Goal: Use online tool/utility: Utilize a website feature to perform a specific function

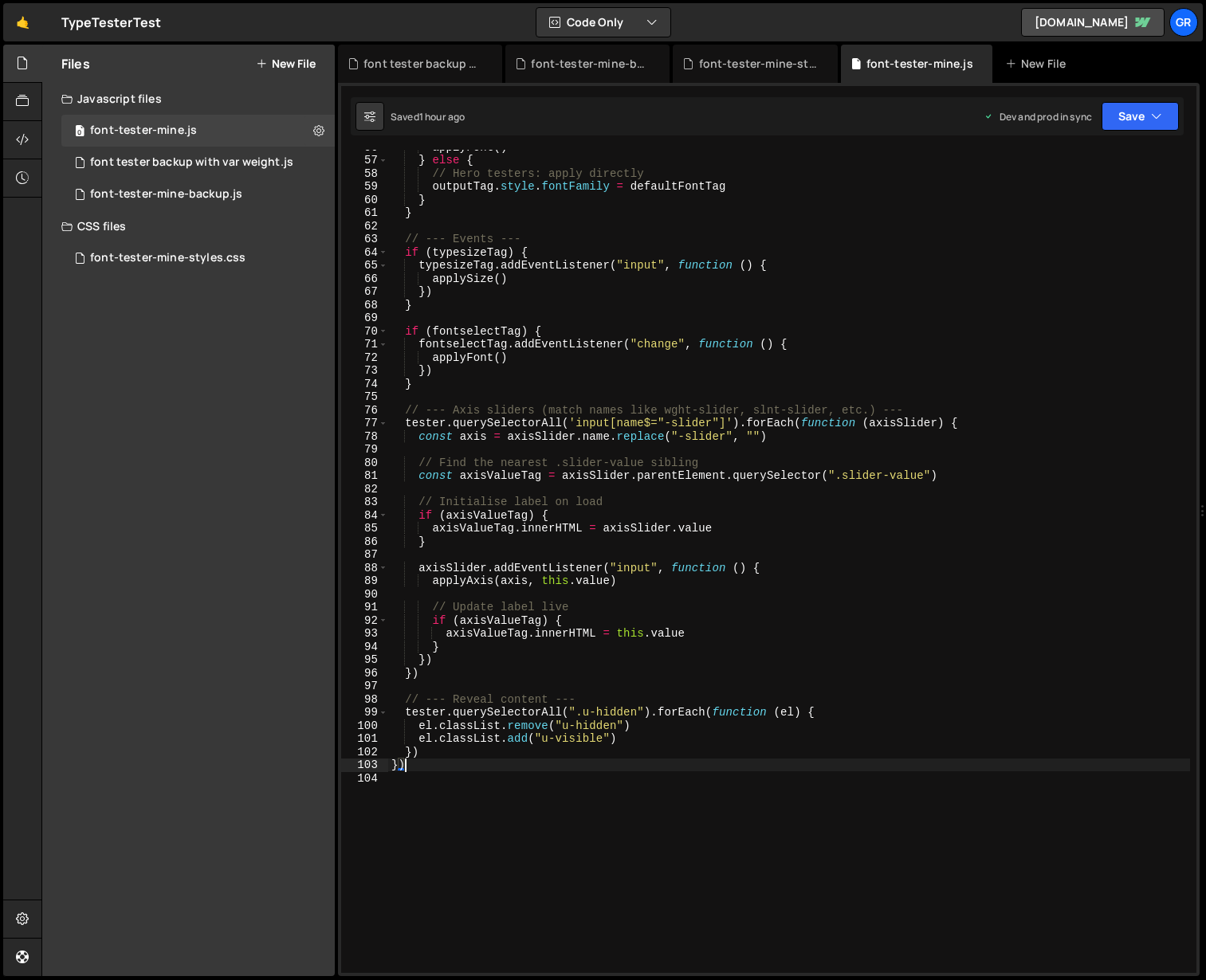
scroll to position [733, 0]
click at [665, 248] on div "applyFont ( ) } else { // Hero testers: apply directly outputTag . style . font…" at bounding box center [789, 565] width 802 height 850
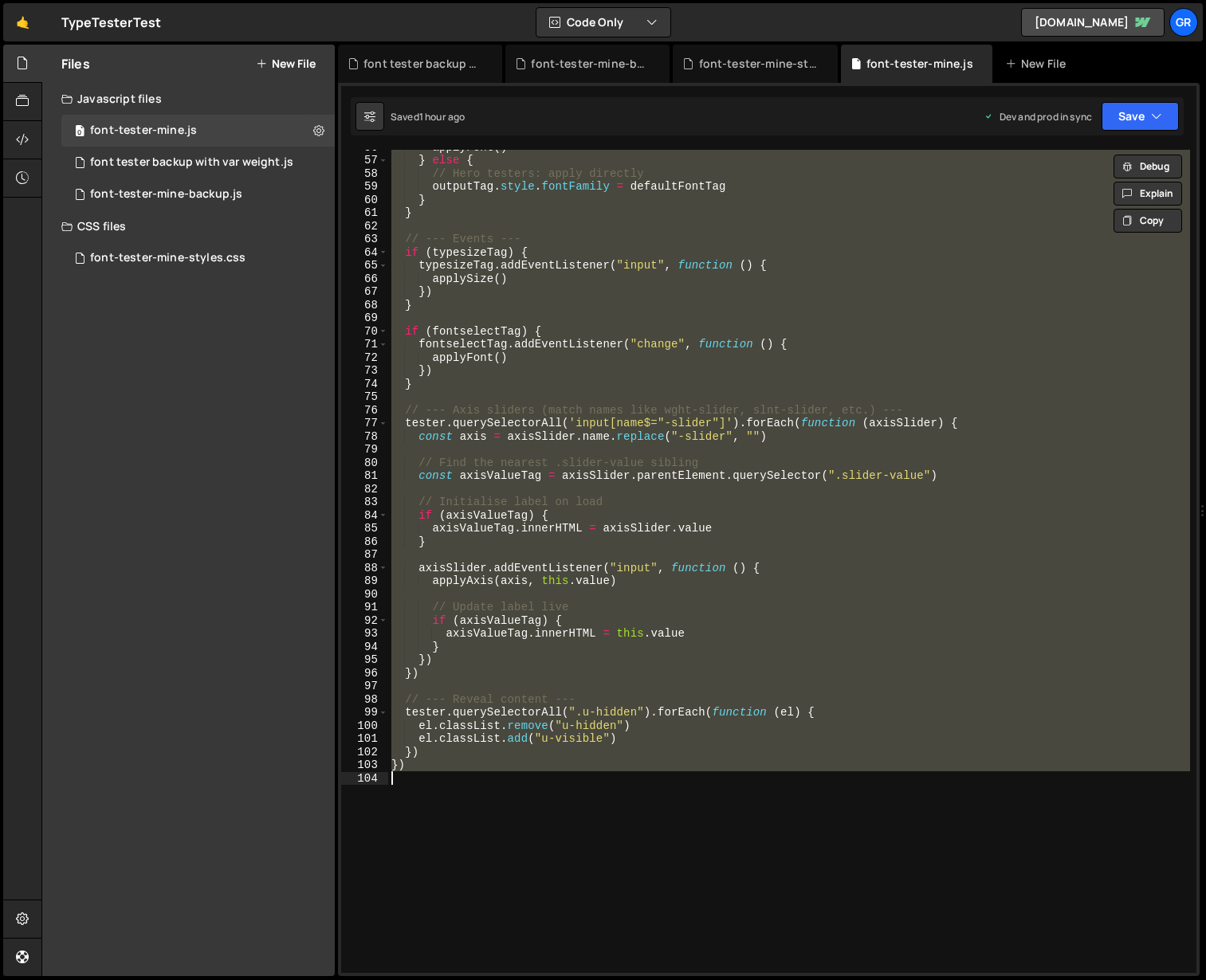
paste textarea
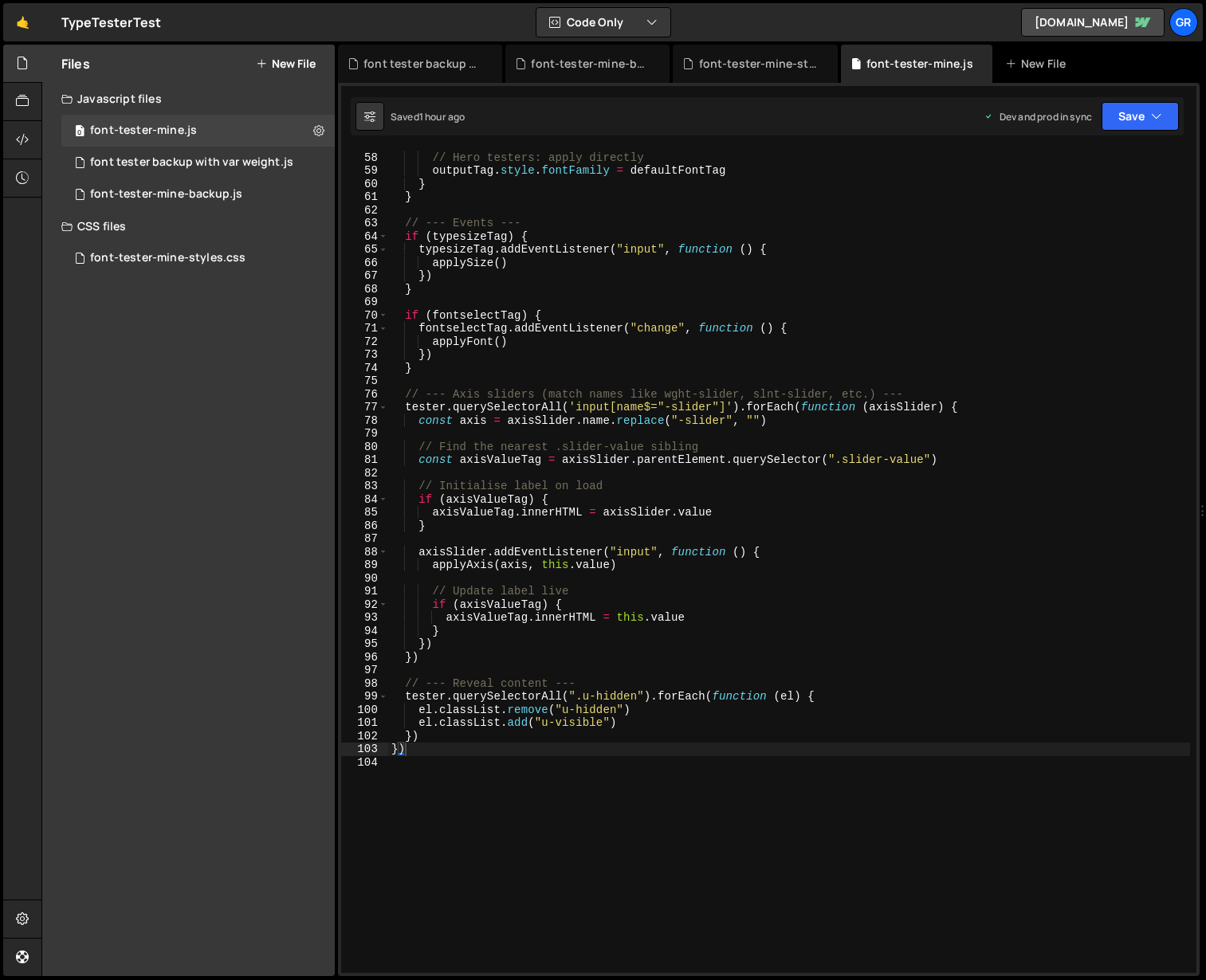
scroll to position [763, 0]
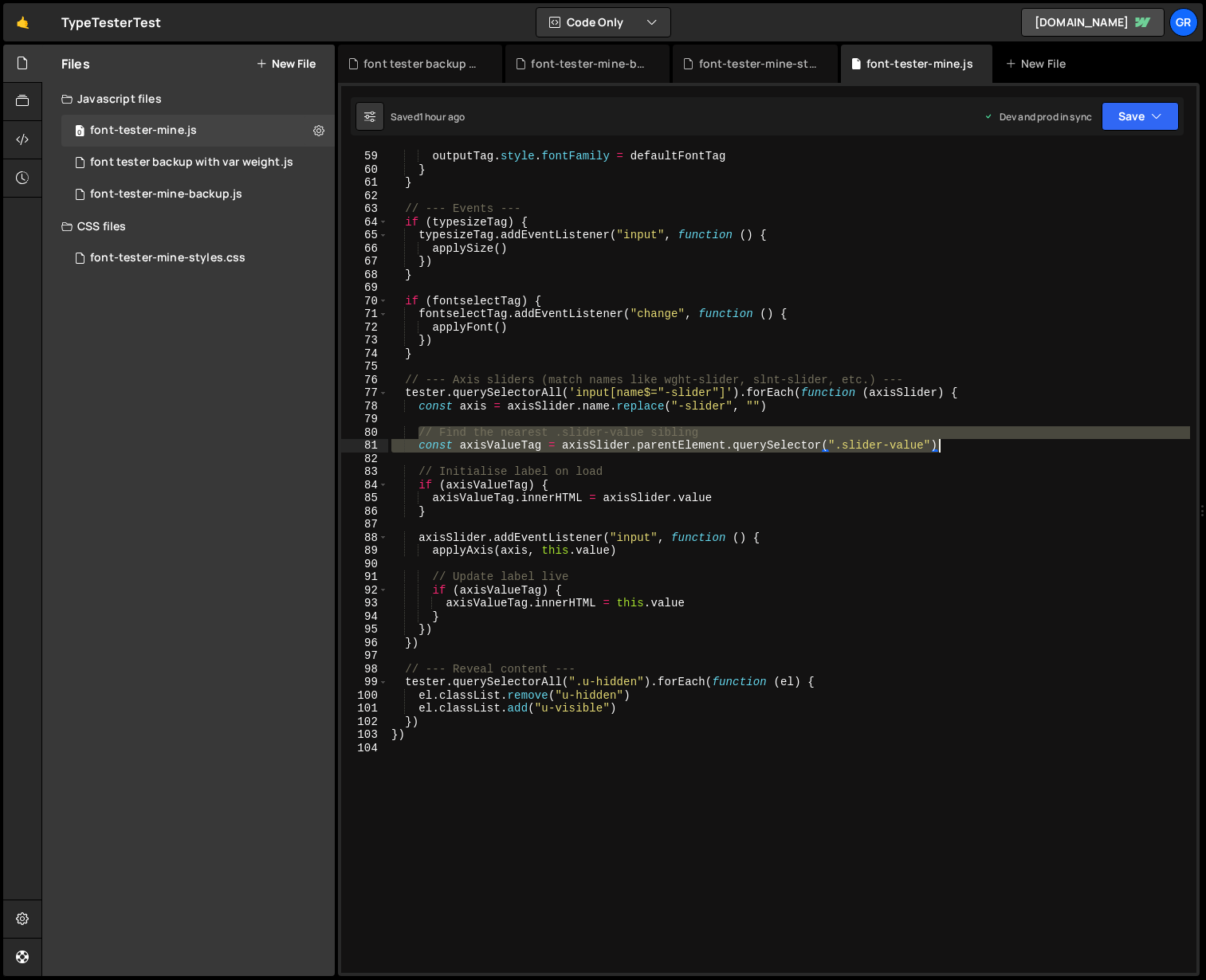
drag, startPoint x: 417, startPoint y: 429, endPoint x: 945, endPoint y: 445, distance: 528.2
click at [945, 445] on div "outputTag . style . fontFamily = defaultFontTag } } // --- Events --- if ( type…" at bounding box center [789, 575] width 802 height 850
paste textarea "const axisValueTag = axisSlider.closest(".slider")"
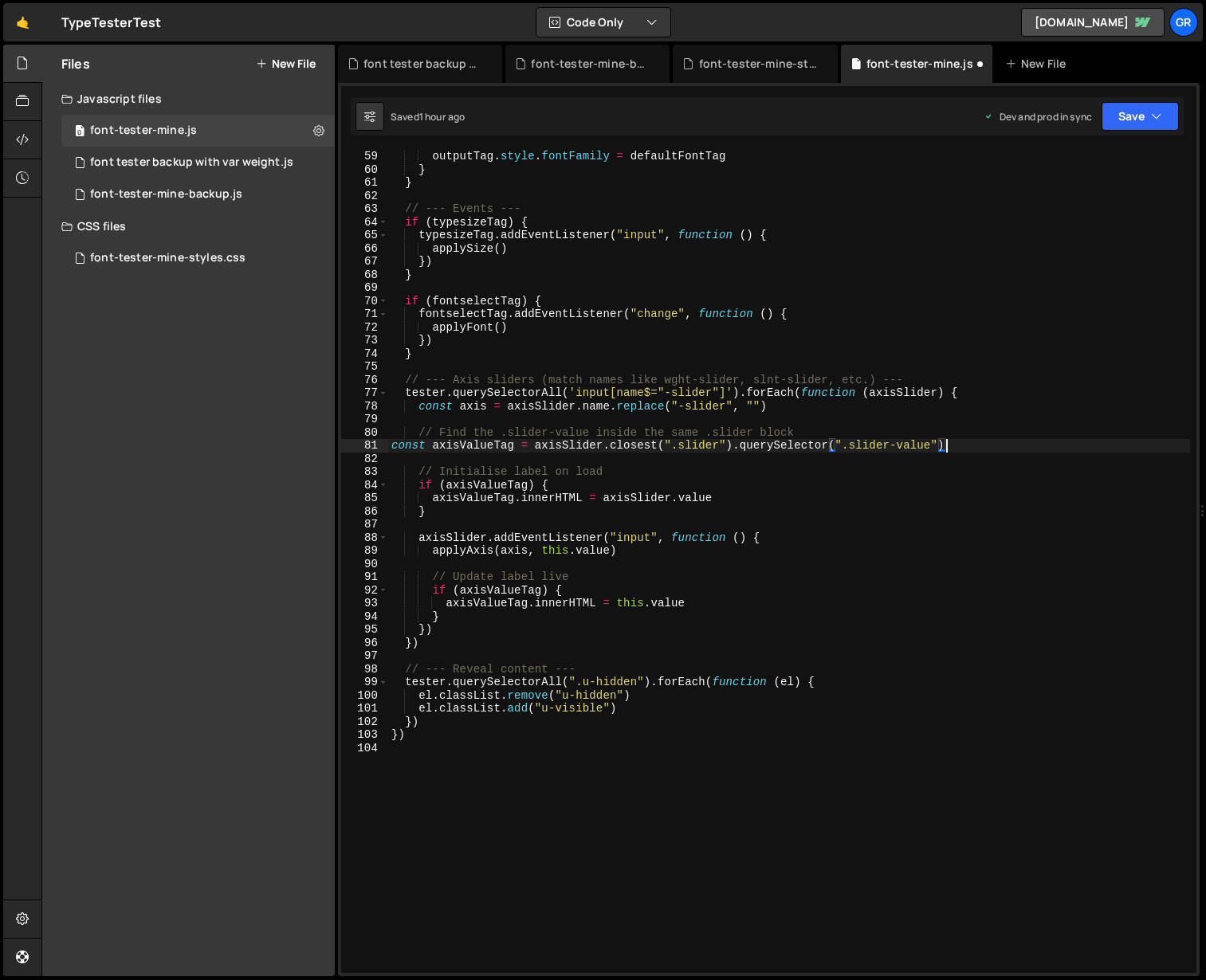
click at [388, 444] on div "outputTag . style . fontFamily = defaultFontTag } } // --- Events --- if ( type…" at bounding box center [789, 575] width 802 height 850
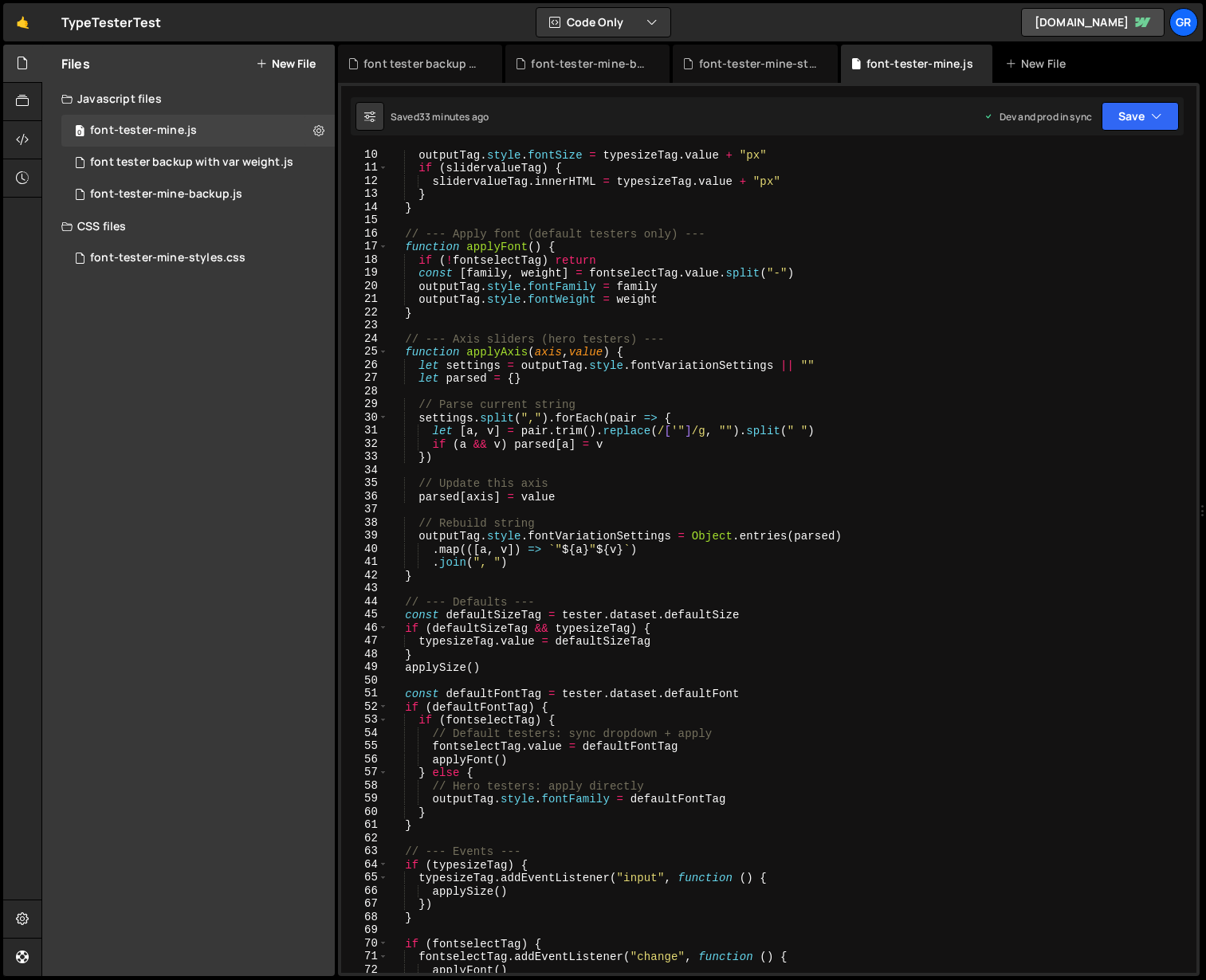
scroll to position [121, 0]
click at [796, 454] on div "outputTag . style . fontSize = typesizeTag . value + "px" if ( slidervalueTag )…" at bounding box center [789, 571] width 802 height 850
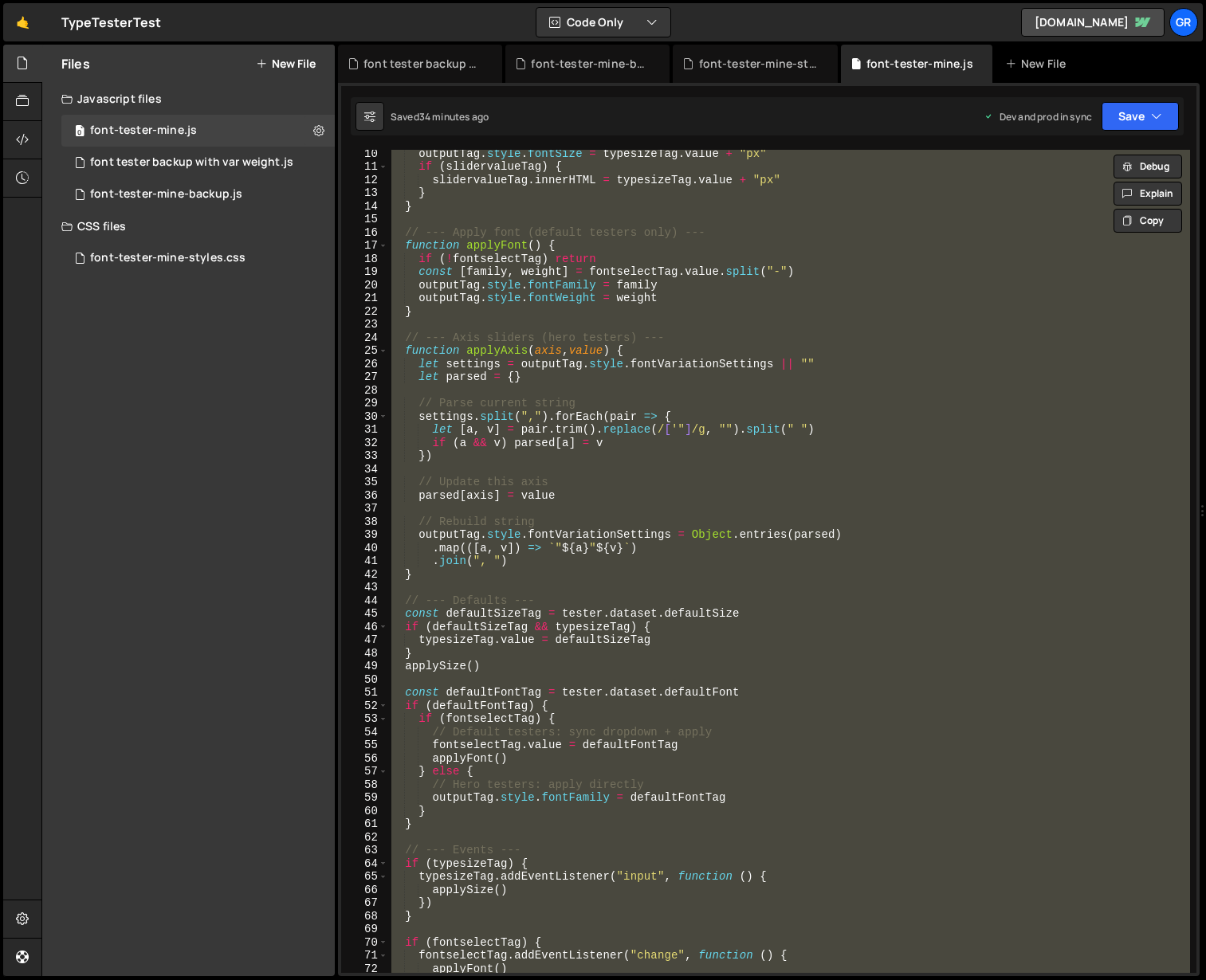
click at [835, 382] on div "outputTag . style . fontSize = typesizeTag . value + "px" if ( slidervalueTag )…" at bounding box center [789, 561] width 802 height 824
paste textarea
type textarea "})"
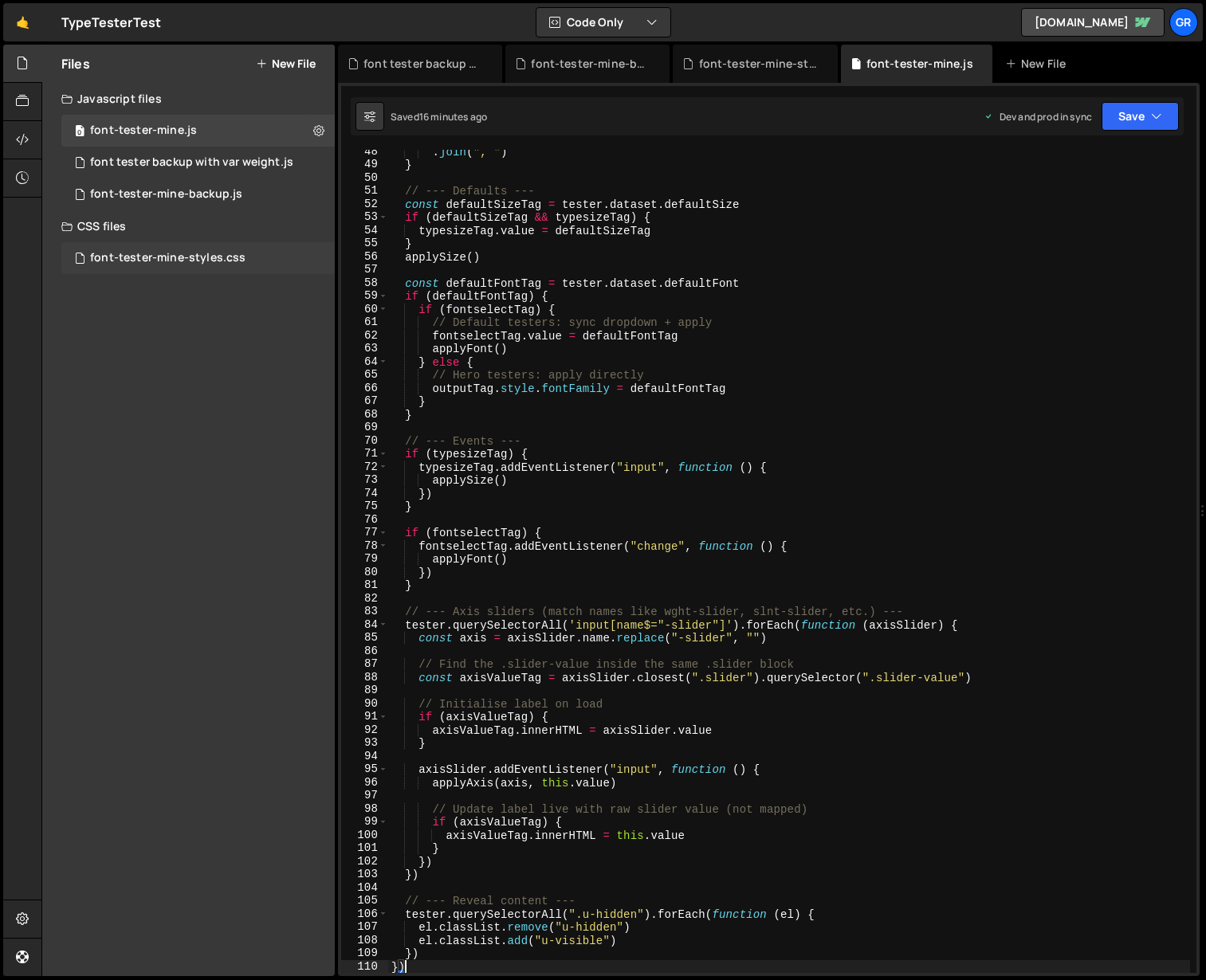
click at [175, 257] on div "font-tester-mine-styles.css" at bounding box center [168, 258] width 155 height 14
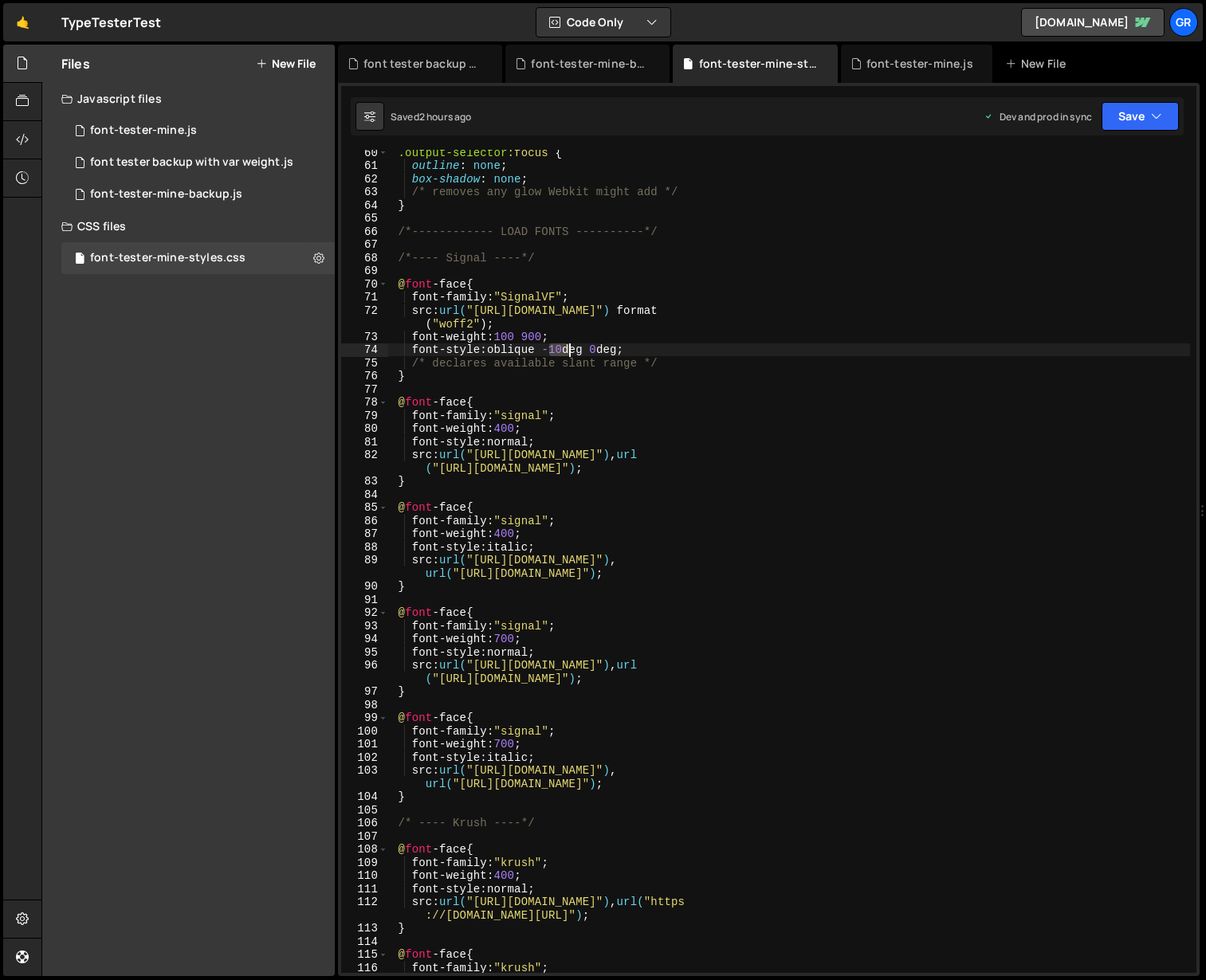
drag, startPoint x: 550, startPoint y: 350, endPoint x: 567, endPoint y: 348, distance: 17.1
click at [567, 348] on div ".output-selector :focus { outline : none ; box-shadow : none ; /* removes any g…" at bounding box center [789, 570] width 802 height 850
click at [588, 348] on div ".output-selector :focus { outline : none ; box-shadow : none ; /* removes any g…" at bounding box center [789, 570] width 802 height 850
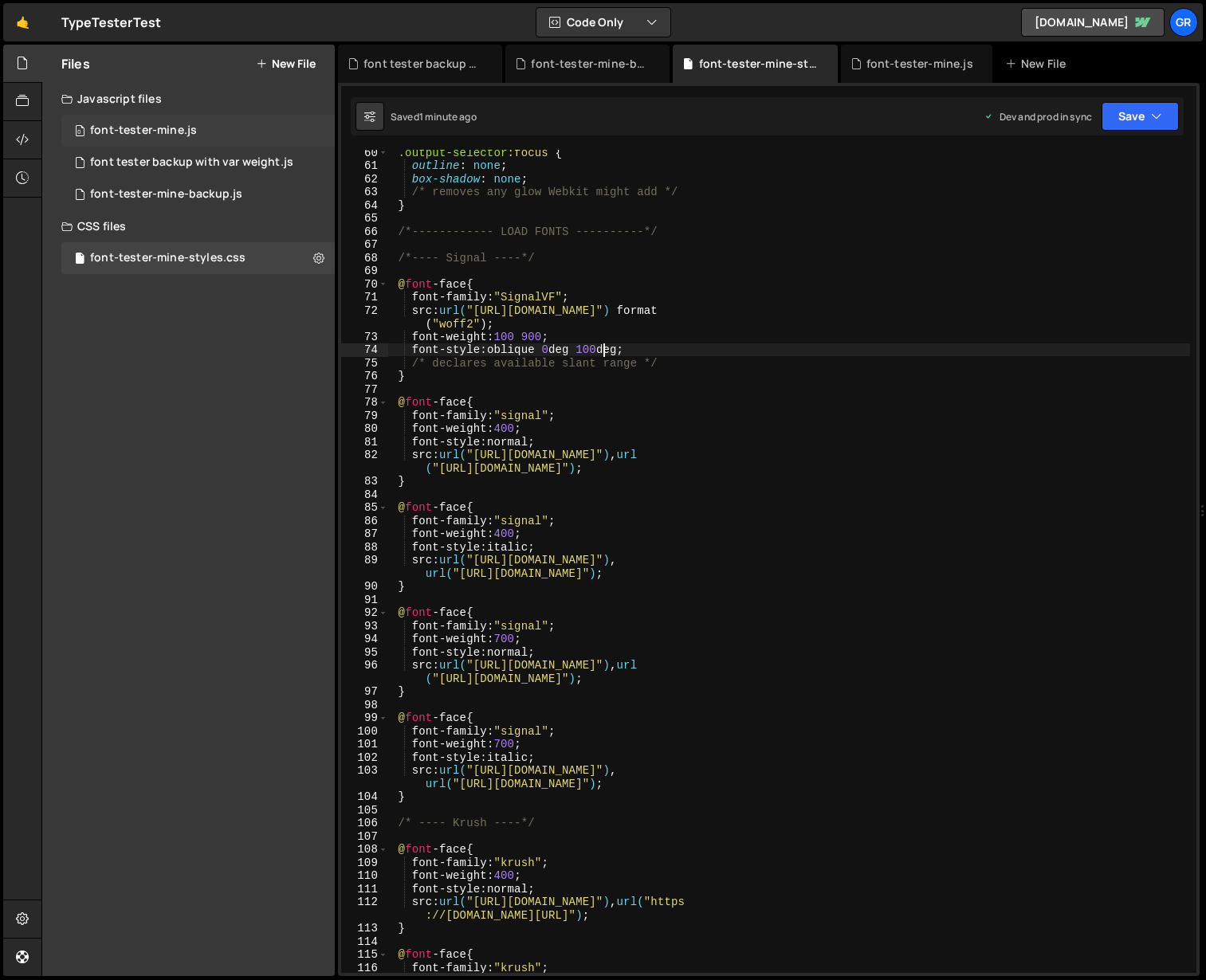
type textarea "font-style: oblique 0deg 100deg;"
click at [183, 115] on div "0 font-tester-mine.js 0" at bounding box center [198, 131] width 273 height 32
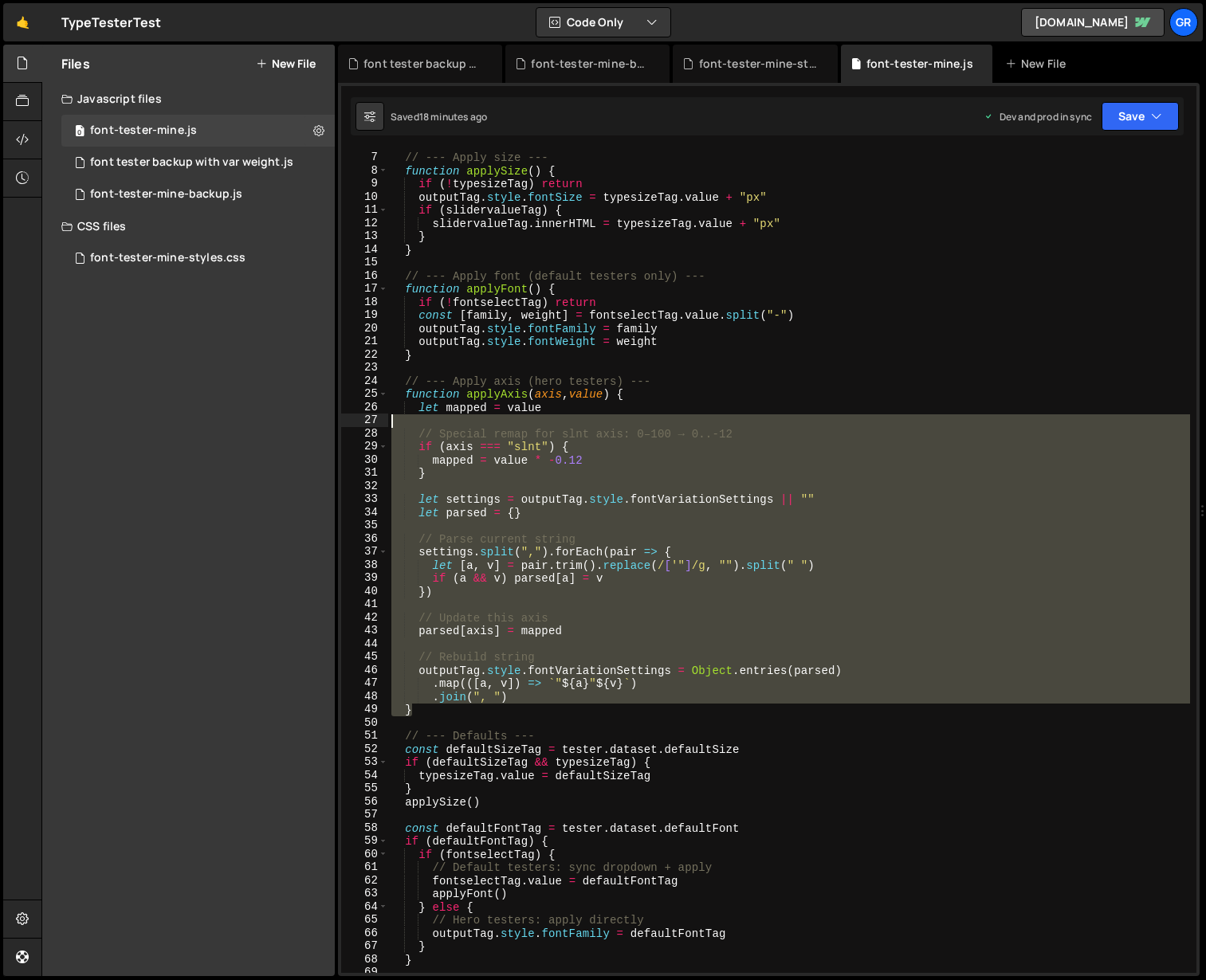
scroll to position [77, 0]
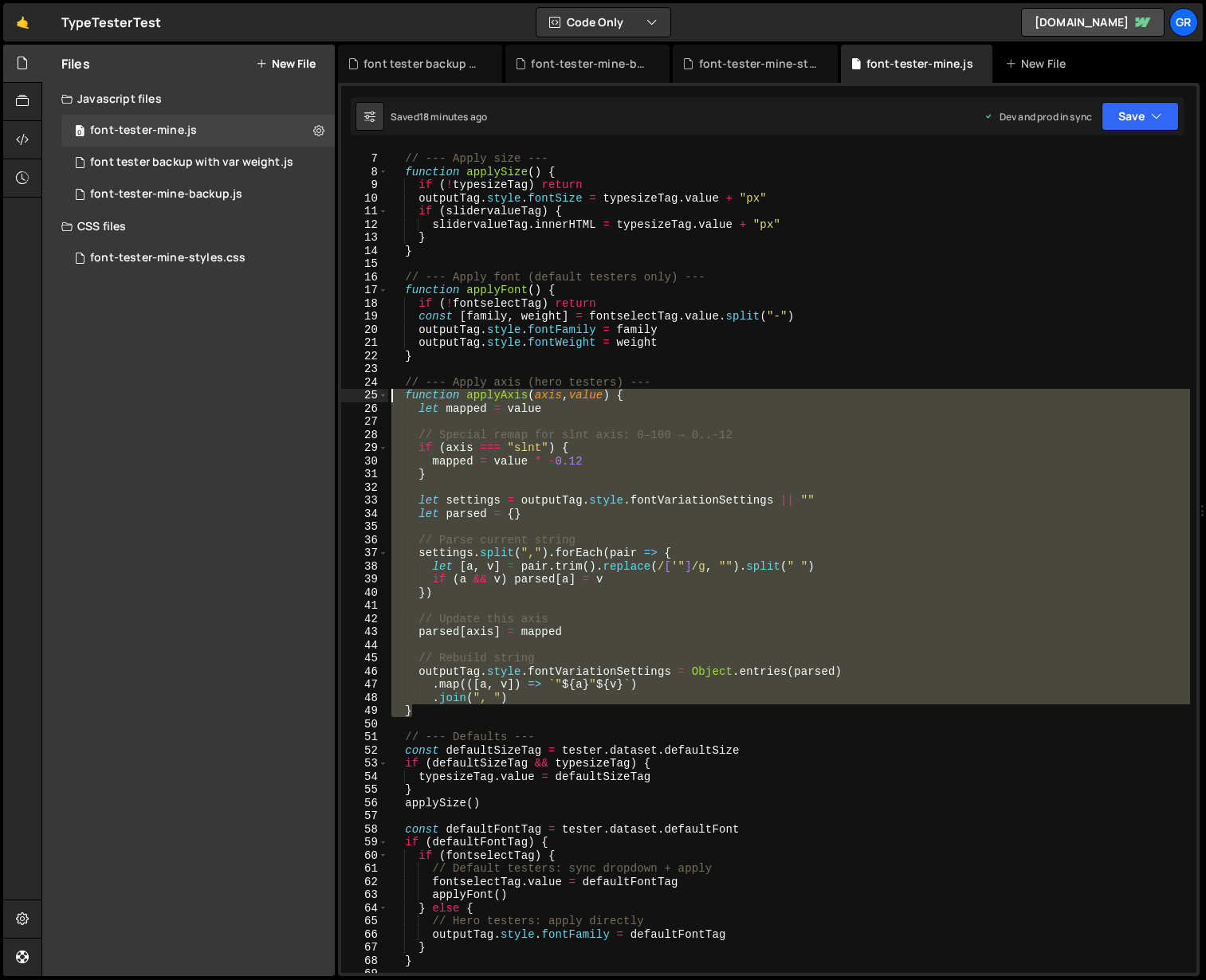
drag, startPoint x: 424, startPoint y: 722, endPoint x: 395, endPoint y: 399, distance: 324.3
click at [395, 399] on div "// --- Apply size --- function applySize ( ) { if ( ! typesizeTag ) return outp…" at bounding box center [789, 563] width 802 height 850
paste textarea "}"
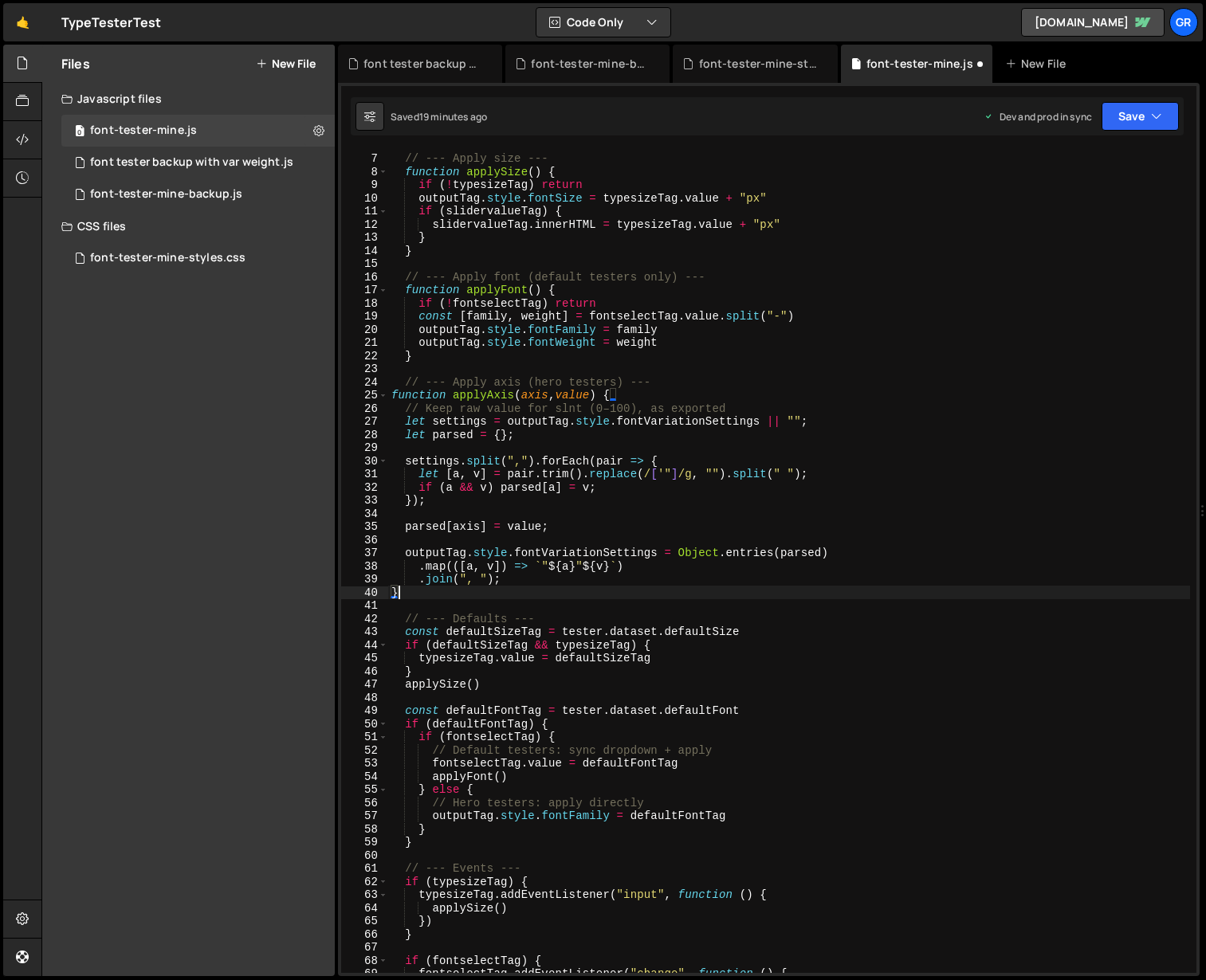
type textarea "}"
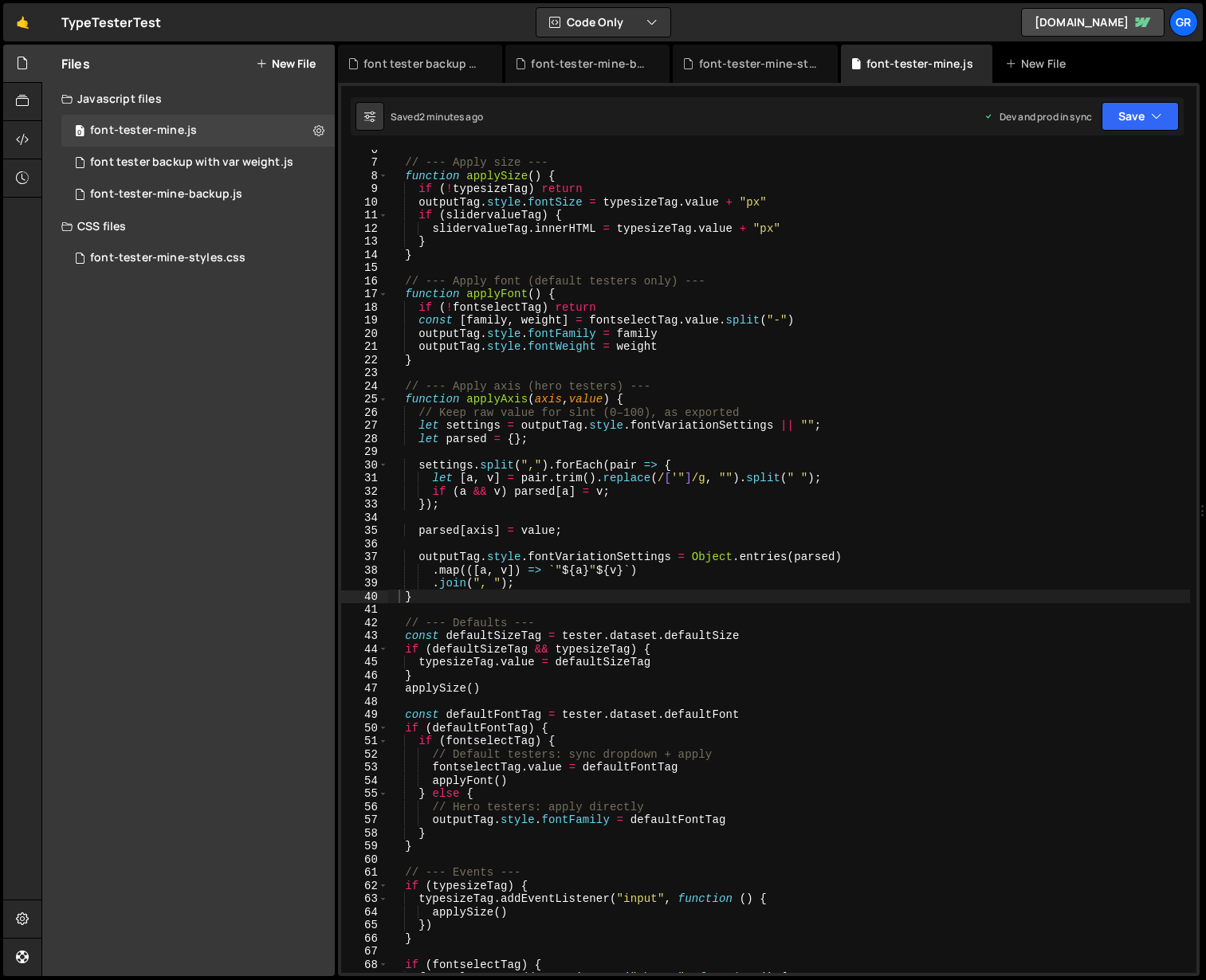
scroll to position [41, 0]
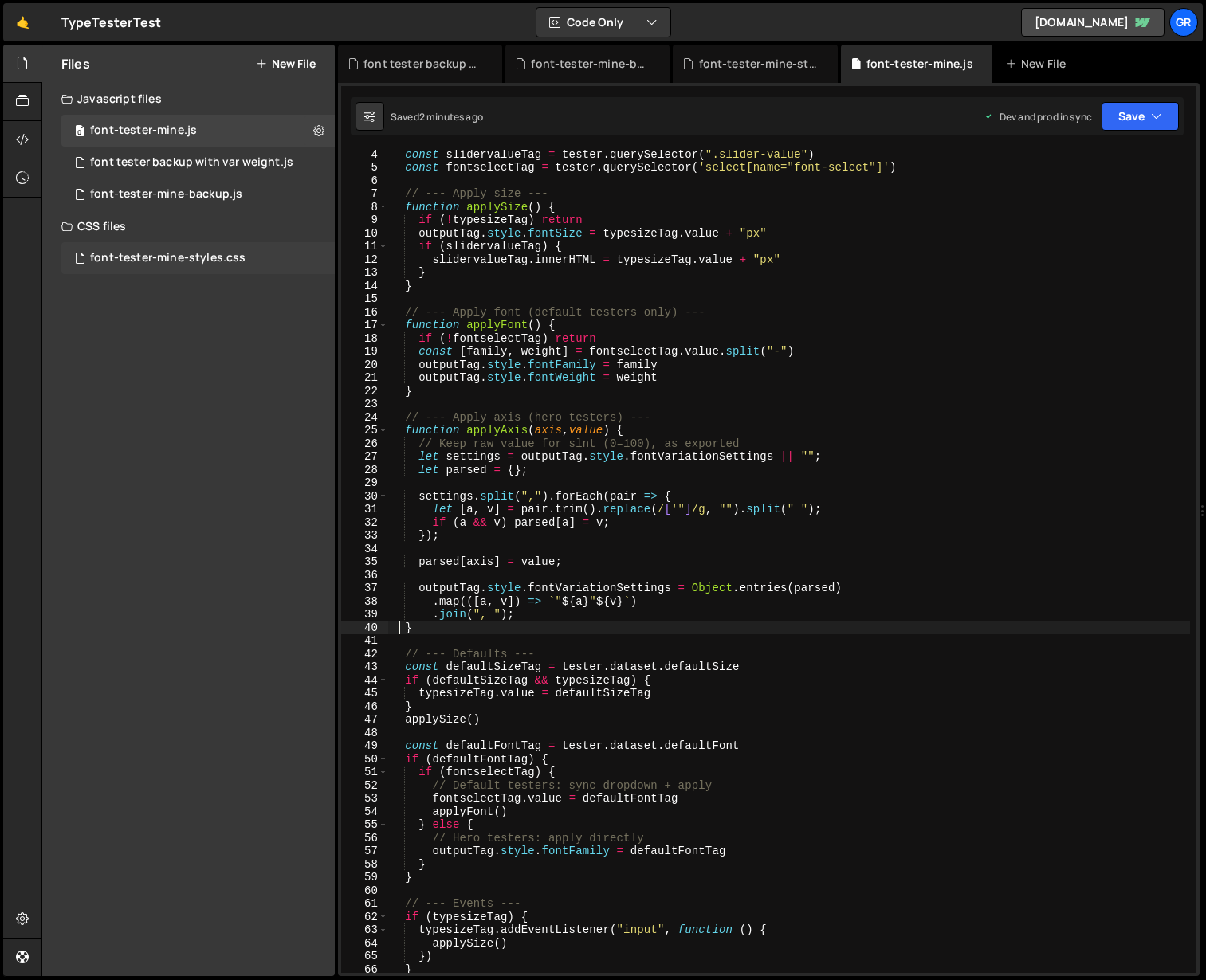
click at [200, 256] on div "font-tester-mine-styles.css" at bounding box center [168, 258] width 155 height 14
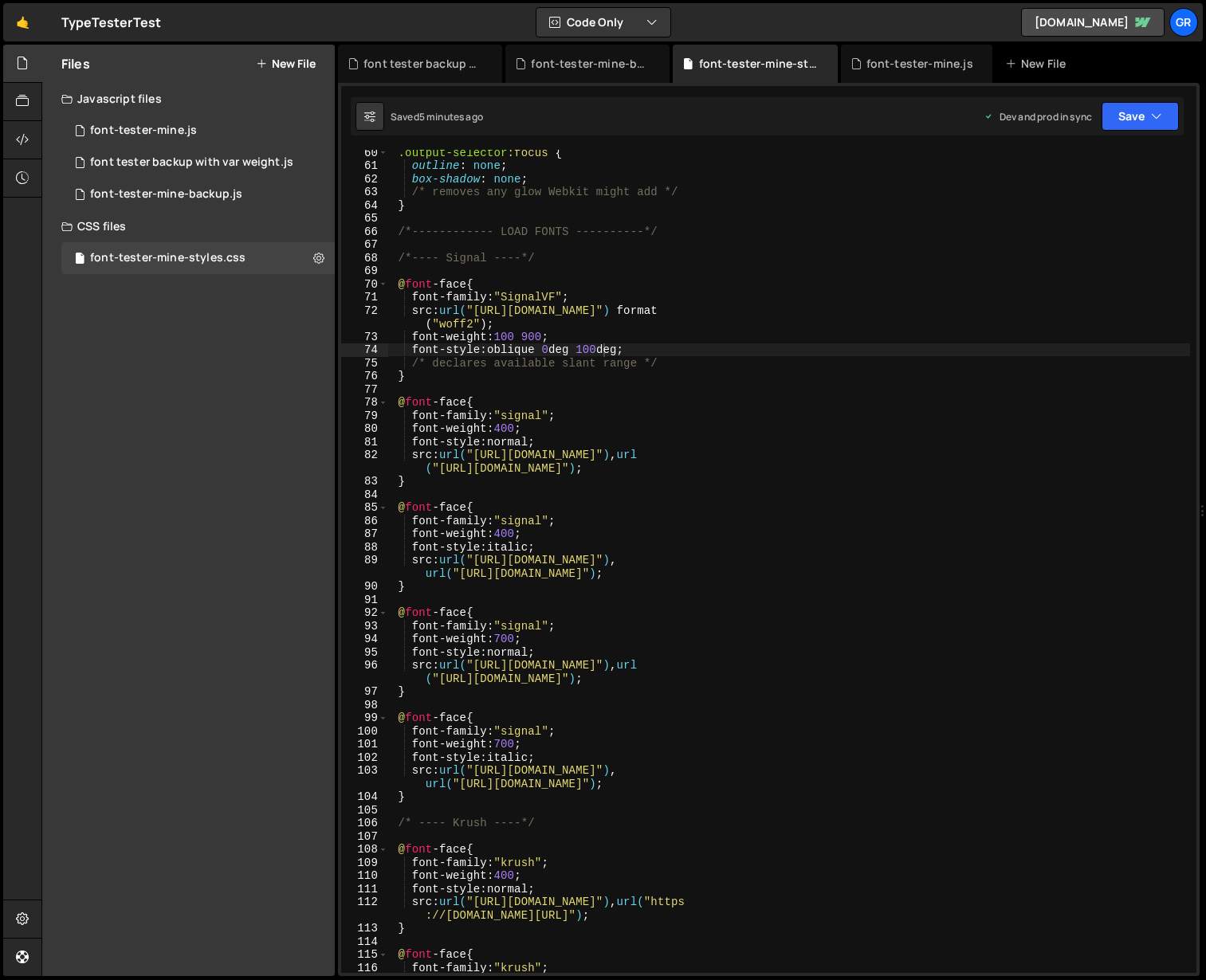
click at [536, 336] on div ".output-selector :focus { outline : none ; box-shadow : none ; /* removes any g…" at bounding box center [789, 570] width 802 height 850
type textarea "font-weight: 100 800;"
click at [162, 129] on div "font-tester-mine.js" at bounding box center [144, 130] width 107 height 14
